Goal: Information Seeking & Learning: Find specific fact

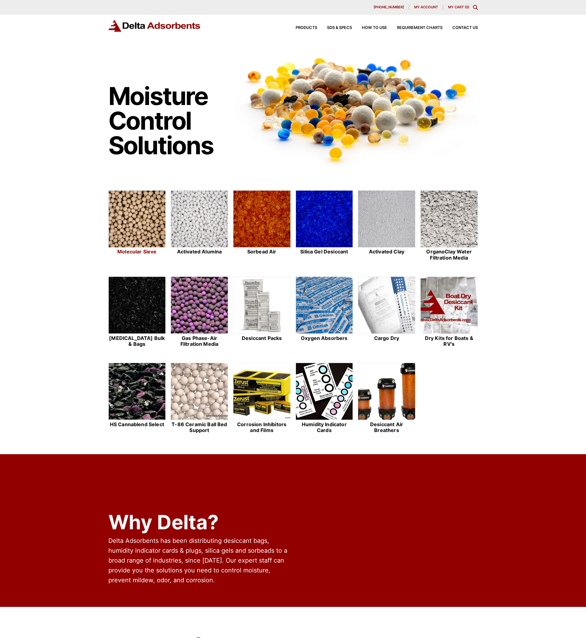
click at [117, 242] on img at bounding box center [137, 219] width 57 height 57
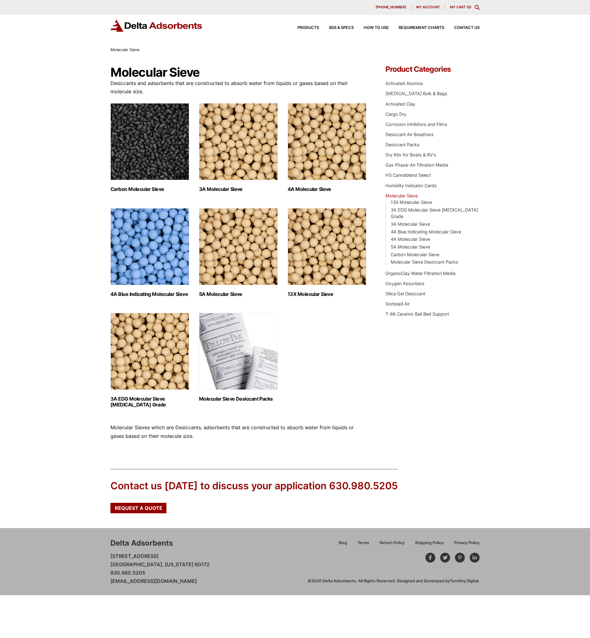
click at [40, 318] on div "Our website has detected that you are using an outdated browser that will preve…" at bounding box center [295, 297] width 590 height 595
click at [126, 247] on img "Visit product category 4A Blue Indicating Molecular Sieve" at bounding box center [150, 246] width 79 height 77
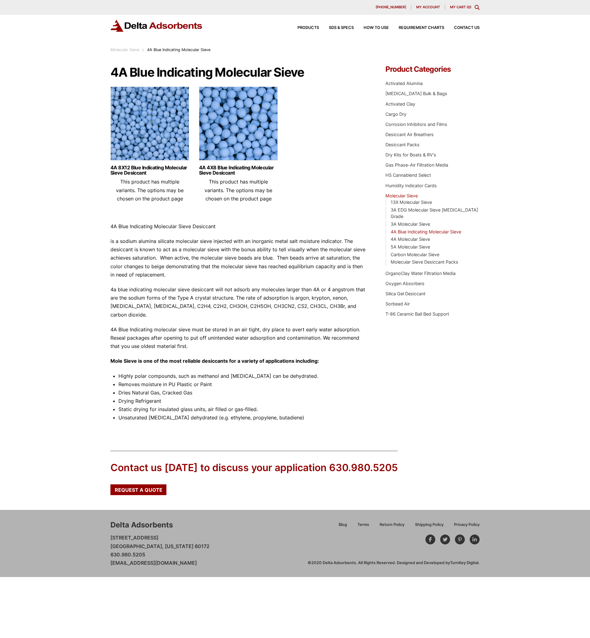
click at [148, 289] on p "4a blue indicating molecular sieve desiccant will not adsorb any molecules larg…" at bounding box center [239, 302] width 257 height 34
click at [150, 258] on p "is a sodium alumina silicate molecular sieve injected with an inorganic metal s…" at bounding box center [239, 258] width 257 height 42
click at [222, 138] on img at bounding box center [238, 125] width 79 height 77
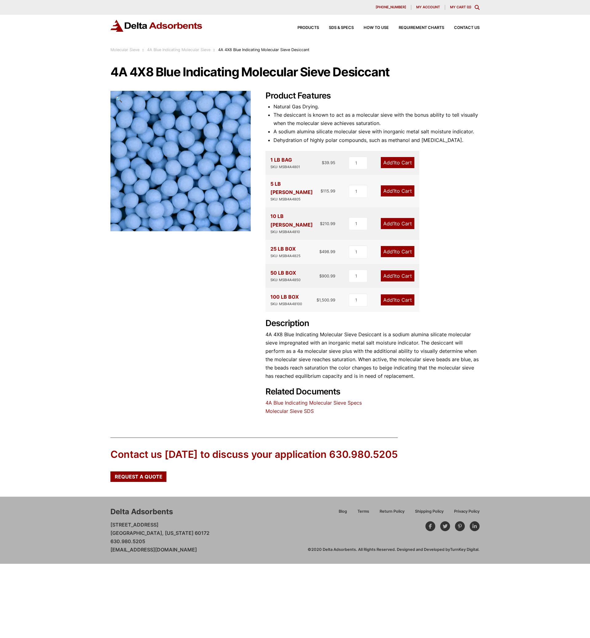
click at [334, 359] on p "4A 4X8 Blue Indicating Molecular Sieve Desiccant is a sodium alumina silicate m…" at bounding box center [373, 355] width 214 height 50
click at [303, 400] on link "4A Blue Indicating Molecular Sieve Specs" at bounding box center [314, 403] width 96 height 6
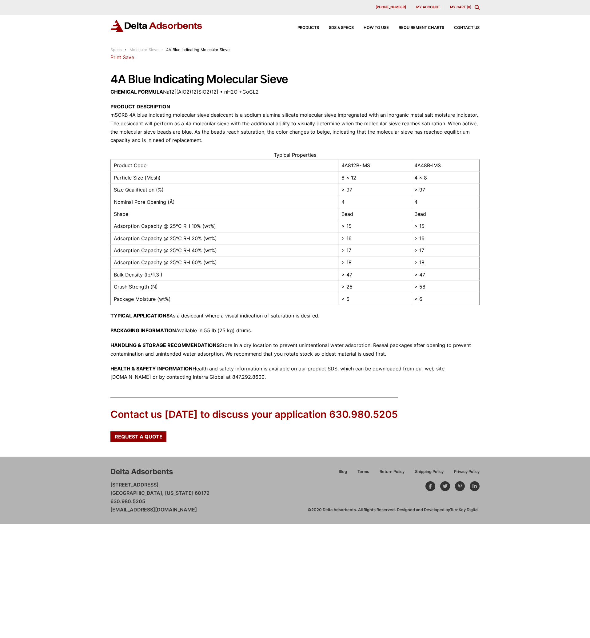
click at [197, 118] on p "PRODUCT DESCRIPTION mSORB 4A blue indicating molecular sieve desiccant is a sod…" at bounding box center [295, 124] width 369 height 42
click at [119, 117] on p "PRODUCT DESCRIPTION mSORB 4A blue indicating molecular sieve desiccant is a sod…" at bounding box center [295, 124] width 369 height 42
click at [117, 119] on p "PRODUCT DESCRIPTION mSORB 4A blue indicating molecular sieve desiccant is a sod…" at bounding box center [295, 124] width 369 height 42
click at [211, 121] on p "PRODUCT DESCRIPTION mSORB 4A blue indicating molecular sieve desiccant is a sod…" at bounding box center [295, 124] width 369 height 42
drag, startPoint x: 413, startPoint y: 178, endPoint x: 435, endPoint y: 178, distance: 21.9
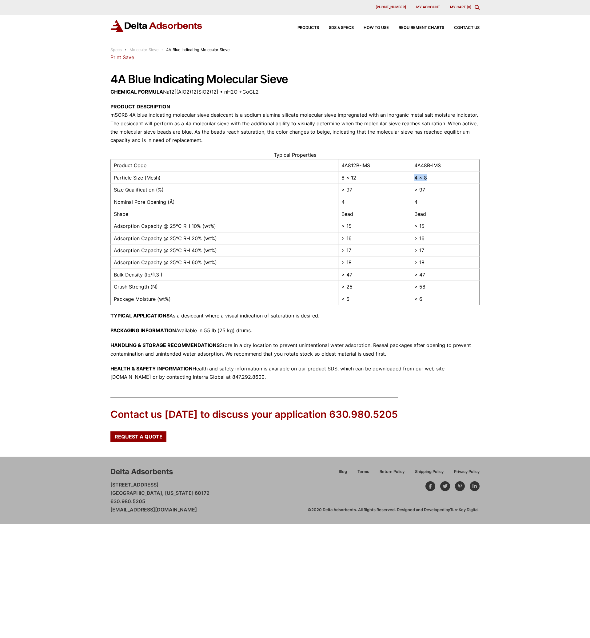
click at [435, 178] on td "4 x 8" at bounding box center [445, 177] width 68 height 12
copy td "4 x 8"
click at [243, 125] on p "PRODUCT DESCRIPTION mSORB 4A blue indicating molecular sieve desiccant is a sod…" at bounding box center [295, 124] width 369 height 42
click at [216, 133] on p "PRODUCT DESCRIPTION mSORB 4A blue indicating molecular sieve desiccant is a sod…" at bounding box center [295, 124] width 369 height 42
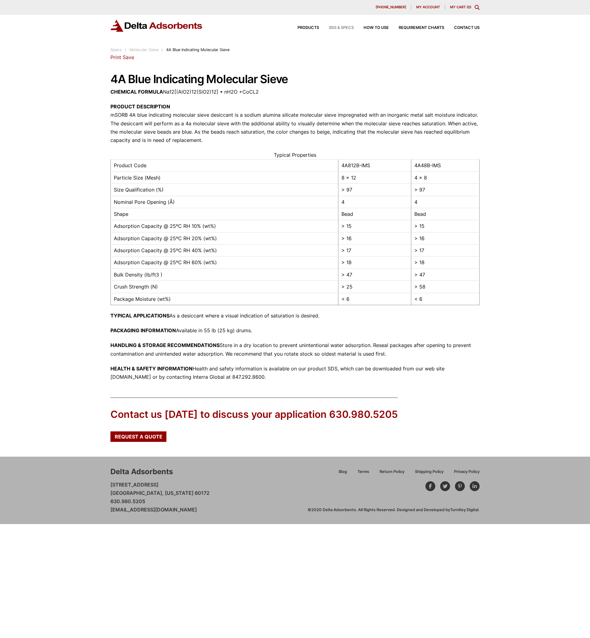
click at [338, 28] on span "SDS & SPECS" at bounding box center [341, 28] width 25 height 4
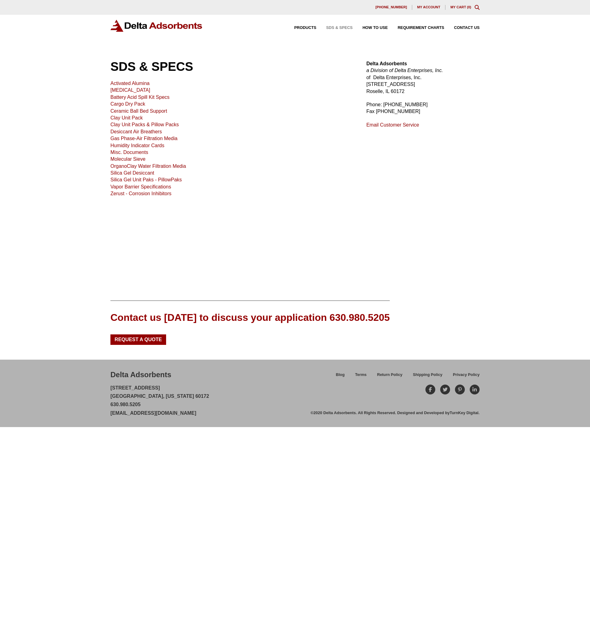
click at [225, 142] on p "Activated Alumina [MEDICAL_DATA] Battery Acid Spill Kit Specs Cargo Dry Pack Ce…" at bounding box center [231, 138] width 241 height 117
click at [89, 195] on div "SDS & SPECS Activated Alumina [MEDICAL_DATA] Battery Acid Spill Kit Specs Cargo…" at bounding box center [295, 168] width 590 height 244
click at [136, 171] on link "Silica Gel Desiccant" at bounding box center [133, 172] width 44 height 5
click at [339, 99] on p "Activated Alumina [MEDICAL_DATA] Battery Acid Spill Kit Specs Cargo Dry Pack Ce…" at bounding box center [231, 138] width 241 height 117
click at [293, 133] on p "Activated Alumina [MEDICAL_DATA] Battery Acid Spill Kit Specs Cargo Dry Pack Ce…" at bounding box center [231, 138] width 241 height 117
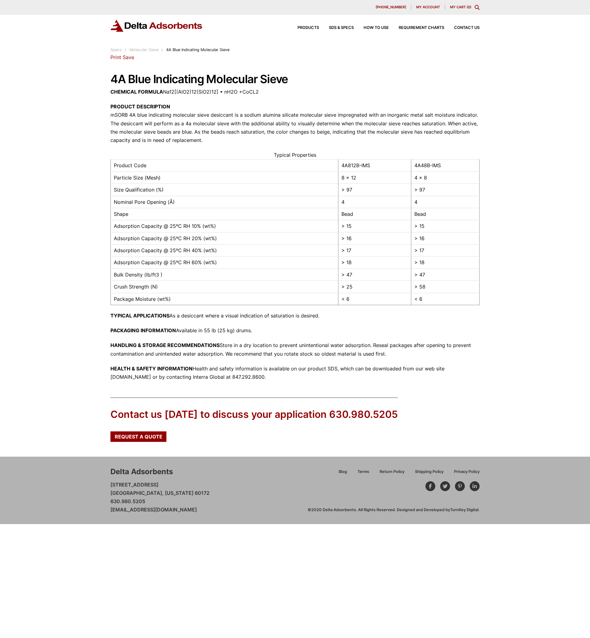
click at [62, 73] on div "Our website has detected that you are using an outdated browser that will preve…" at bounding box center [295, 262] width 590 height 524
click at [58, 71] on div "Our website has detected that you are using an outdated browser that will preve…" at bounding box center [295, 262] width 590 height 524
click at [56, 73] on div "Our website has detected that you are using an outdated browser that will preve…" at bounding box center [295, 262] width 590 height 524
click at [51, 74] on div "Our website has detected that you are using an outdated browser that will preve…" at bounding box center [295, 262] width 590 height 524
click at [51, 79] on div "Our website has detected that you are using an outdated browser that will preve…" at bounding box center [295, 262] width 590 height 524
